Goal: Task Accomplishment & Management: Manage account settings

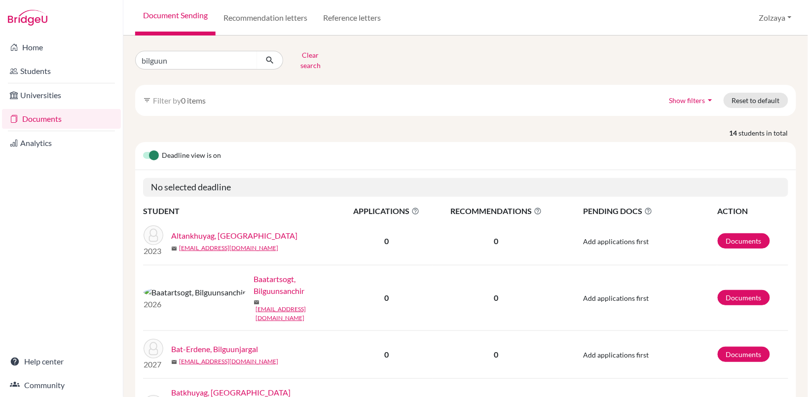
click at [247, 58] on input "bilguun" at bounding box center [196, 60] width 122 height 19
type input "khuslen"
click button "submit" at bounding box center [270, 60] width 26 height 19
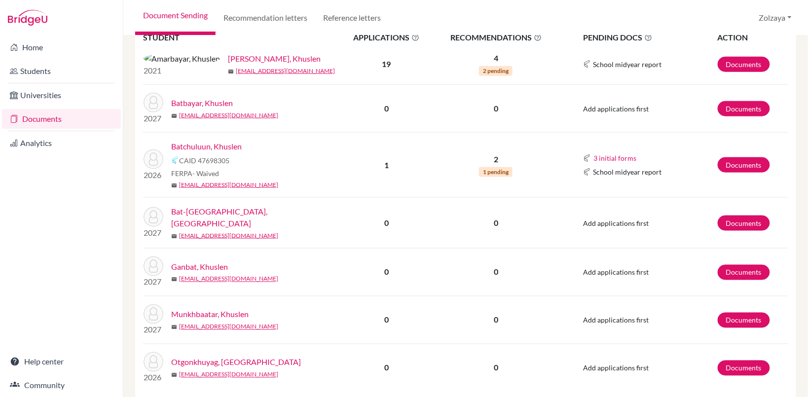
scroll to position [333, 0]
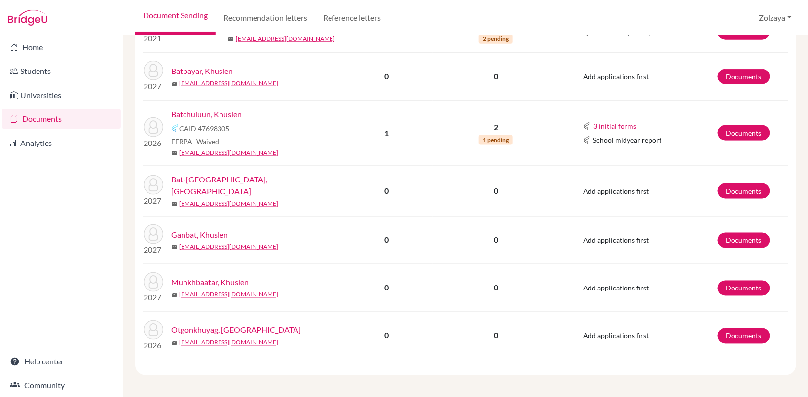
click at [235, 327] on link "Otgonkhuyag, Khuslen" at bounding box center [236, 331] width 130 height 12
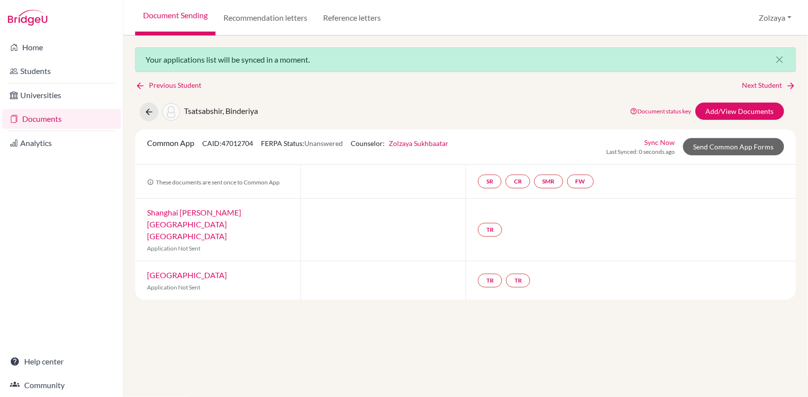
click at [167, 14] on link "Document Sending" at bounding box center [175, 18] width 80 height 36
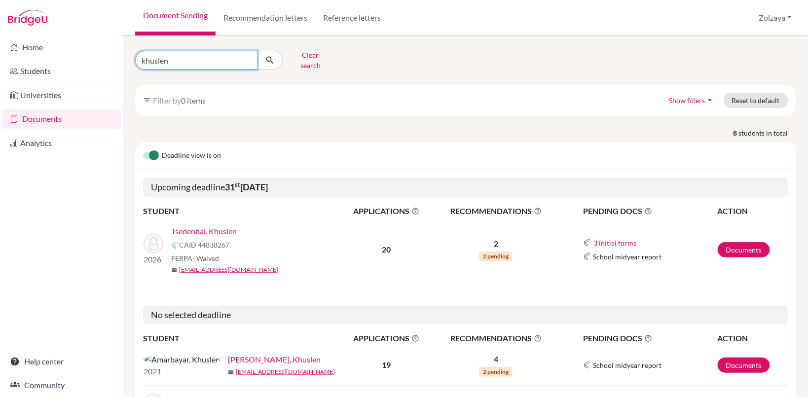
click at [249, 58] on input "khuslen" at bounding box center [196, 60] width 122 height 19
type input "khuslen"
click button "submit" at bounding box center [270, 60] width 26 height 19
click at [223, 54] on input "khuslen" at bounding box center [196, 60] width 122 height 19
type input "khuslen otgonkhuyag"
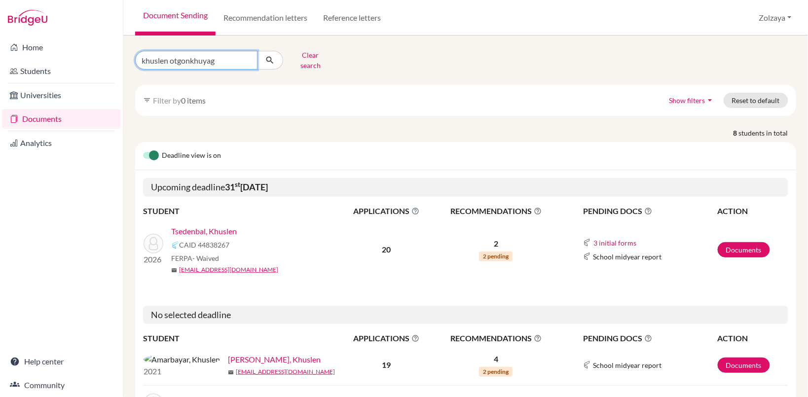
click button "submit" at bounding box center [270, 60] width 26 height 19
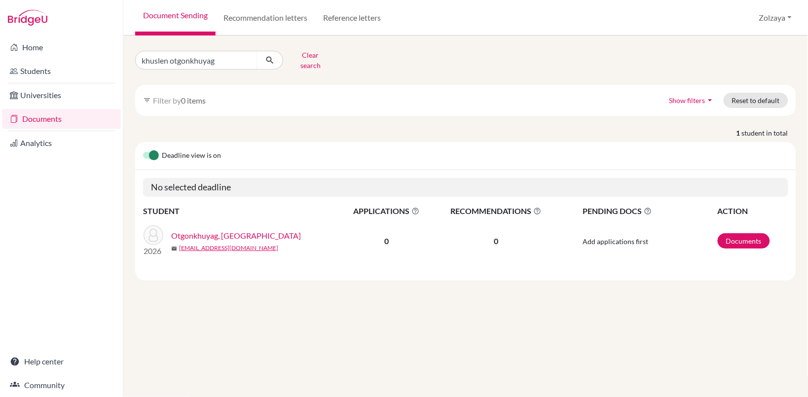
click at [225, 225] on div "2026 Otgonkhuyag, Khuslen mail 26c_khuslen.o@mongolaspiration.edu.mn" at bounding box center [241, 241] width 211 height 32
click at [204, 230] on link "Otgonkhuyag, Khuslen" at bounding box center [236, 236] width 130 height 12
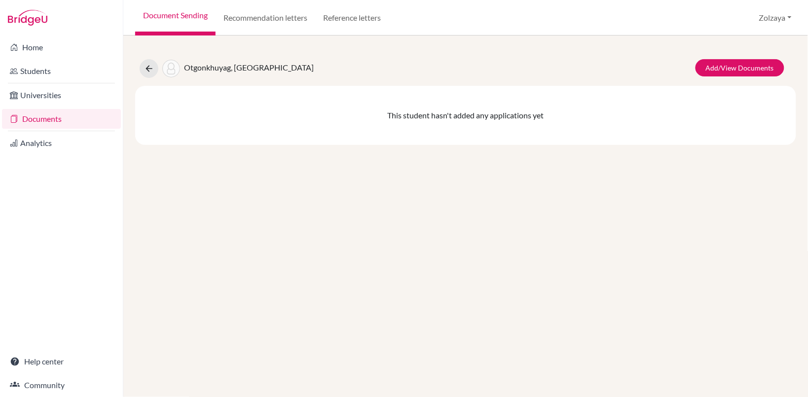
drag, startPoint x: 801, startPoint y: 11, endPoint x: 802, endPoint y: 17, distance: 6.6
click at [803, 8] on div "Document Sending Recommendation letters Reference letters Zolzaya Profile Schoo…" at bounding box center [465, 18] width 685 height 36
drag, startPoint x: 785, startPoint y: 25, endPoint x: 791, endPoint y: 24, distance: 5.6
click at [790, 24] on button "Zolzaya" at bounding box center [775, 17] width 41 height 19
click at [753, 85] on button "Log out" at bounding box center [759, 81] width 78 height 16
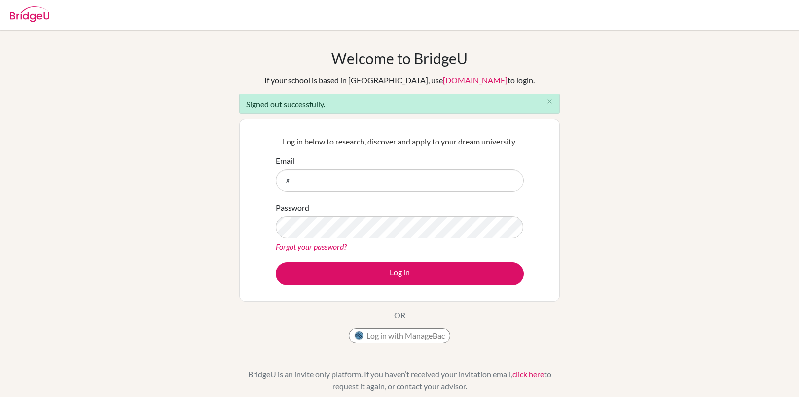
type input "[EMAIL_ADDRESS][DOMAIN_NAME]"
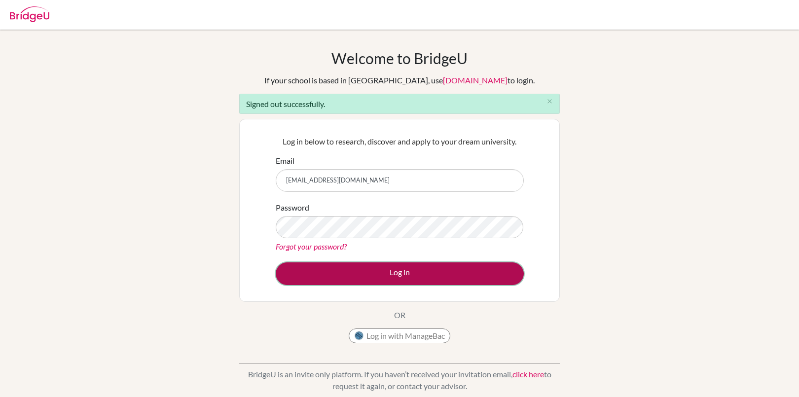
drag, startPoint x: 343, startPoint y: 274, endPoint x: 345, endPoint y: 267, distance: 7.3
click at [344, 274] on button "Log in" at bounding box center [400, 273] width 248 height 23
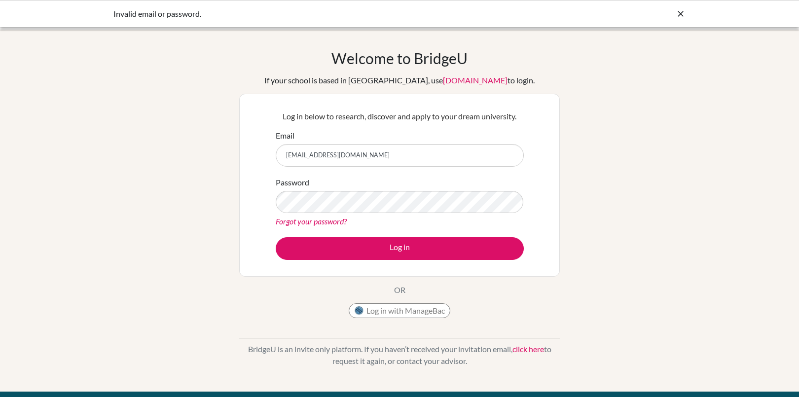
drag, startPoint x: 417, startPoint y: 161, endPoint x: 306, endPoint y: 147, distance: 112.5
click at [259, 137] on div "Log in below to research, discover and apply to your dream university. Email ga…" at bounding box center [399, 185] width 321 height 183
type input "guidance.counselor@mongolaspiration.edu.mn"
click at [369, 223] on div "Forgot your password?" at bounding box center [400, 222] width 248 height 12
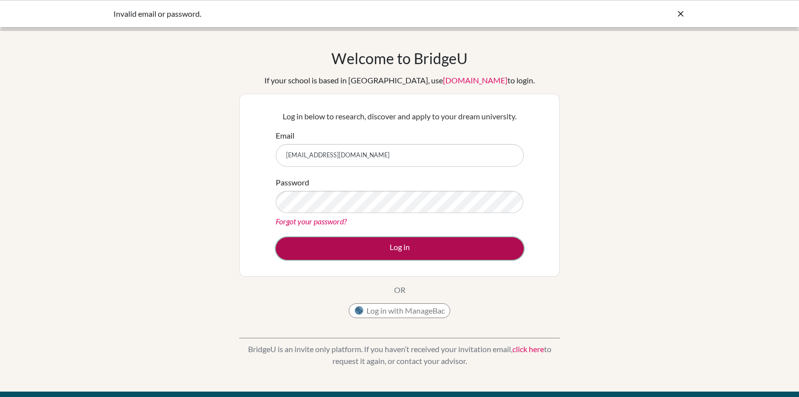
click at [378, 241] on button "Log in" at bounding box center [400, 248] width 248 height 23
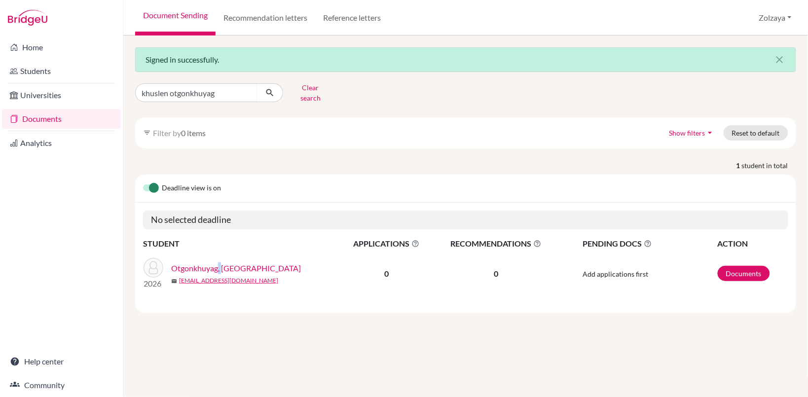
click at [223, 250] on td "2026 Otgonkhuyag, Khuslen mail 26c_khuslen.o@mongolaspiration.edu.mn" at bounding box center [241, 273] width 197 height 47
click at [202, 262] on link "Otgonkhuyag, Khuslen" at bounding box center [236, 268] width 130 height 12
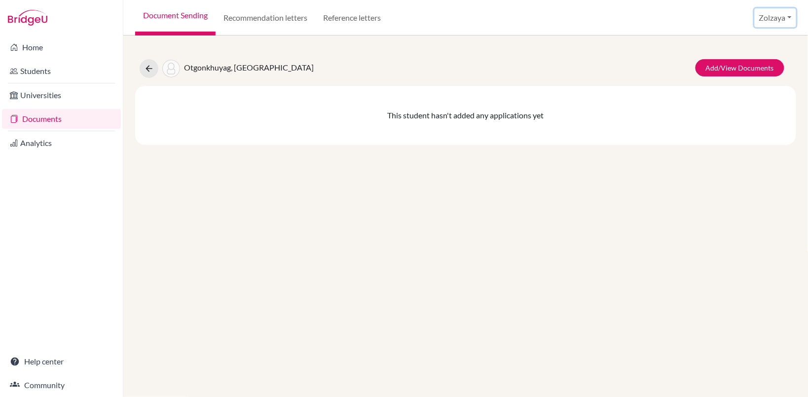
click at [790, 12] on button "Zolzaya" at bounding box center [775, 17] width 41 height 19
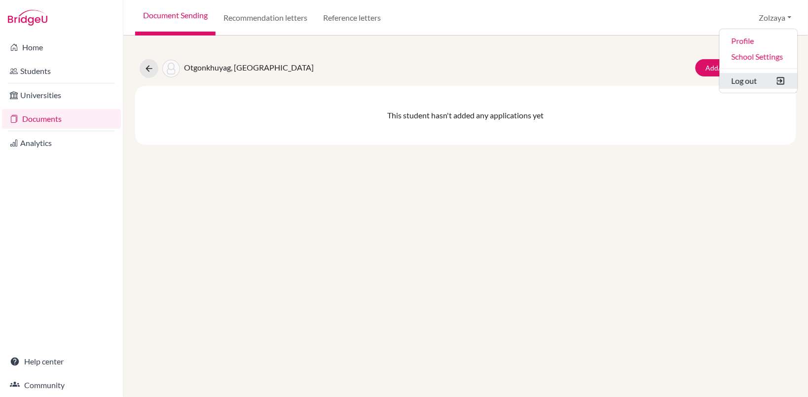
click at [754, 74] on button "Log out" at bounding box center [759, 81] width 78 height 16
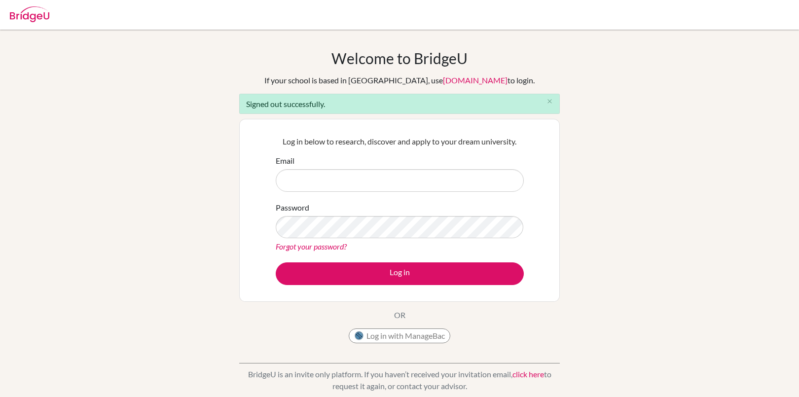
drag, startPoint x: 319, startPoint y: 184, endPoint x: 336, endPoint y: 175, distance: 18.8
click at [325, 179] on input "Email" at bounding box center [400, 180] width 248 height 23
type input "[EMAIL_ADDRESS][DOMAIN_NAME]"
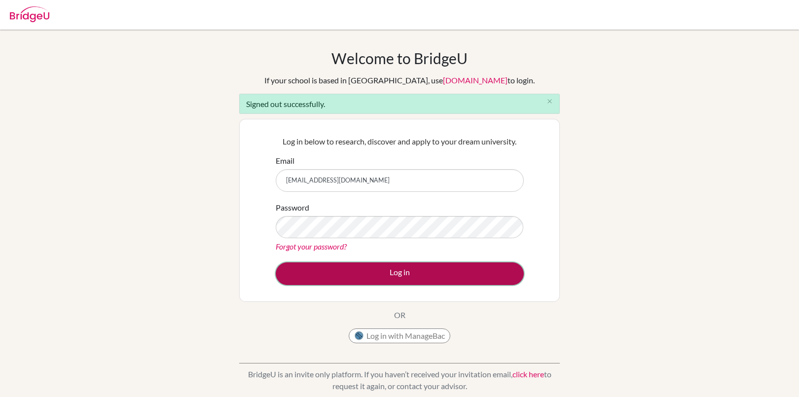
click at [388, 273] on button "Log in" at bounding box center [400, 273] width 248 height 23
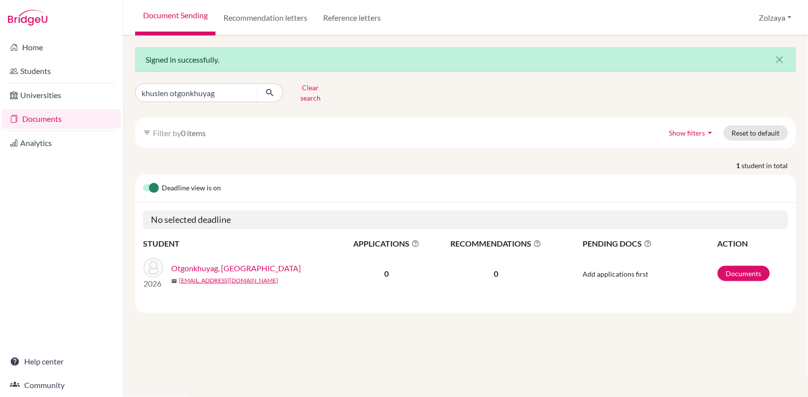
click at [220, 262] on link "Otgonkhuyag, [GEOGRAPHIC_DATA]" at bounding box center [236, 268] width 130 height 12
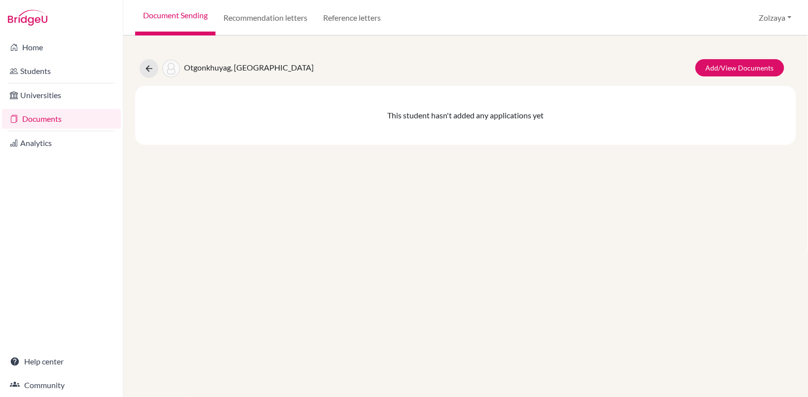
click at [54, 121] on link "Documents" at bounding box center [61, 119] width 119 height 20
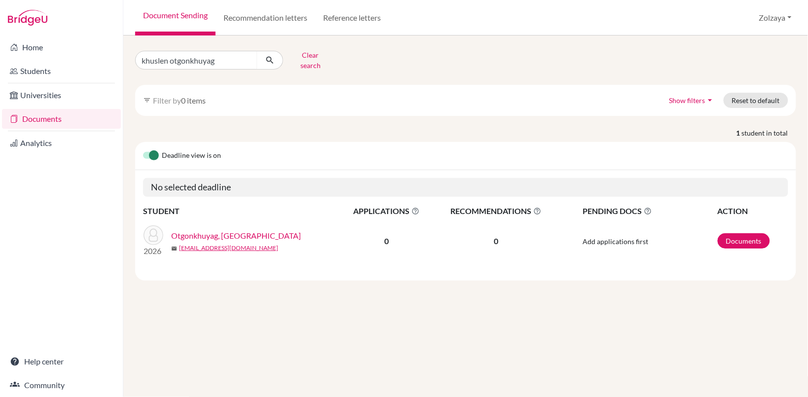
click at [227, 235] on div "Otgonkhuyag, Khuslen mail [EMAIL_ADDRESS][DOMAIN_NAME]" at bounding box center [259, 241] width 176 height 23
click at [226, 233] on link "Otgonkhuyag, [GEOGRAPHIC_DATA]" at bounding box center [236, 236] width 130 height 12
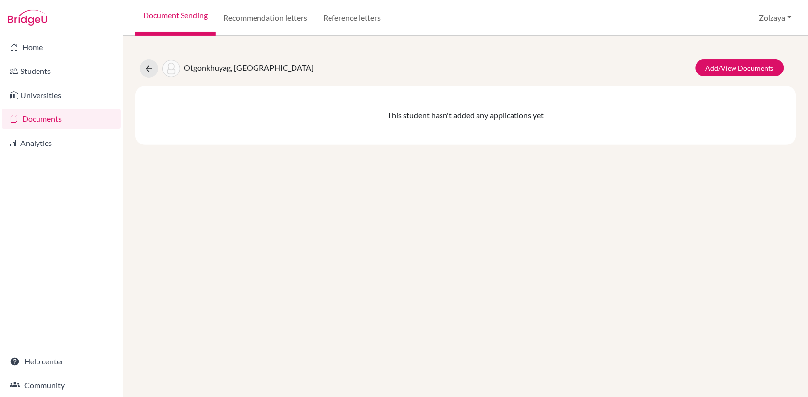
click at [808, 7] on html "Home Students Universities Documents Analytics Help center Community Document S…" at bounding box center [404, 198] width 808 height 397
click at [780, 23] on button "Zolzaya" at bounding box center [775, 17] width 41 height 19
drag, startPoint x: 753, startPoint y: 75, endPoint x: 758, endPoint y: 72, distance: 6.7
click at [756, 74] on button "Log out" at bounding box center [759, 81] width 78 height 16
